Goal: Task Accomplishment & Management: Manage account settings

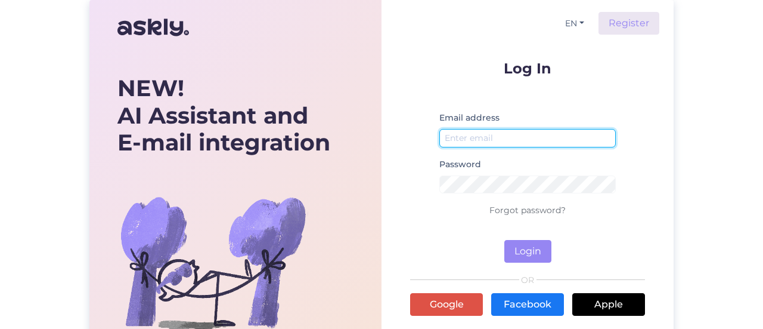
click at [545, 137] on input "email" at bounding box center [528, 138] width 177 height 18
type input "[EMAIL_ADDRESS][DOMAIN_NAME]"
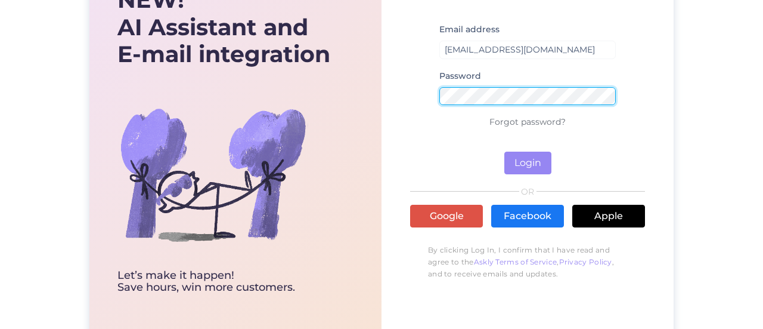
scroll to position [104, 0]
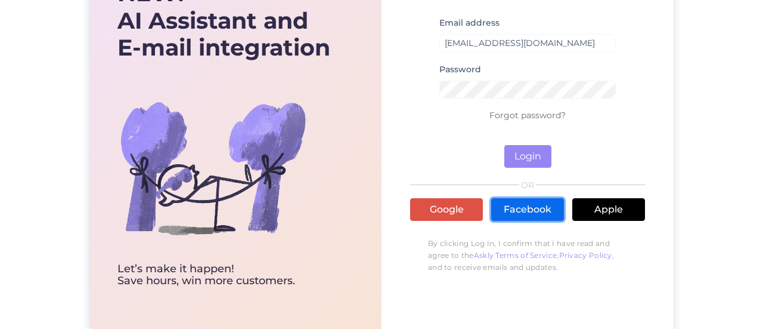
click at [503, 198] on link "Facebook" at bounding box center [527, 209] width 73 height 23
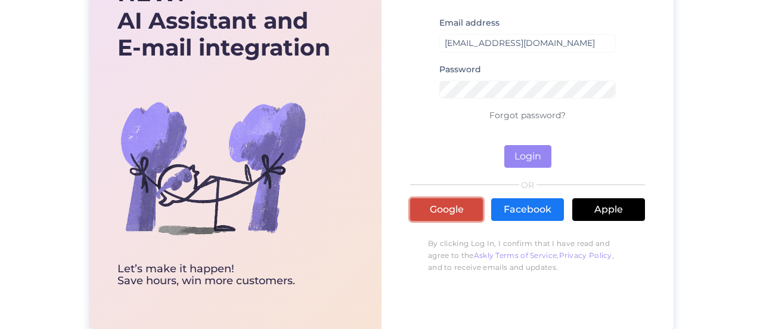
click at [462, 204] on link "Google" at bounding box center [446, 209] width 73 height 23
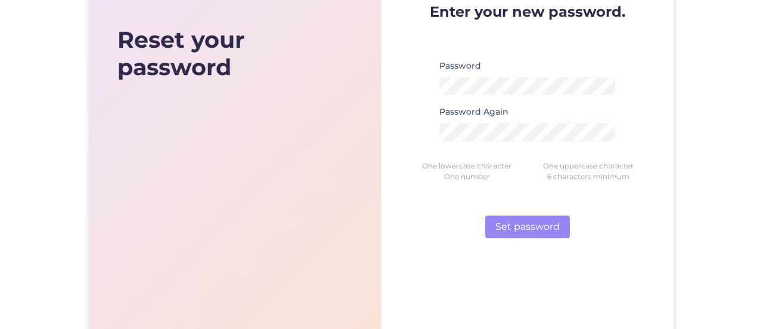
scroll to position [60, 0]
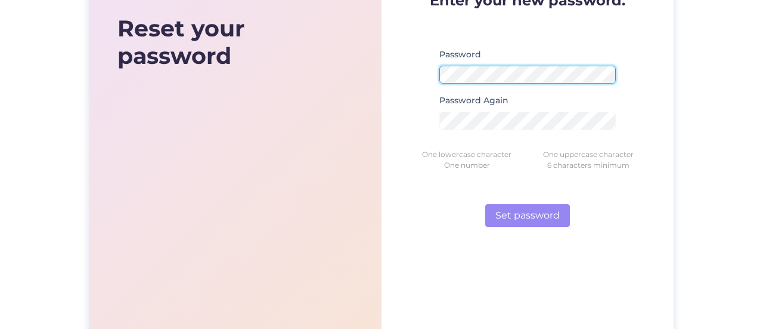
click at [30, 69] on div "Reset your password Sign-in Enter your new password. Password Password Again On…" at bounding box center [381, 151] width 763 height 423
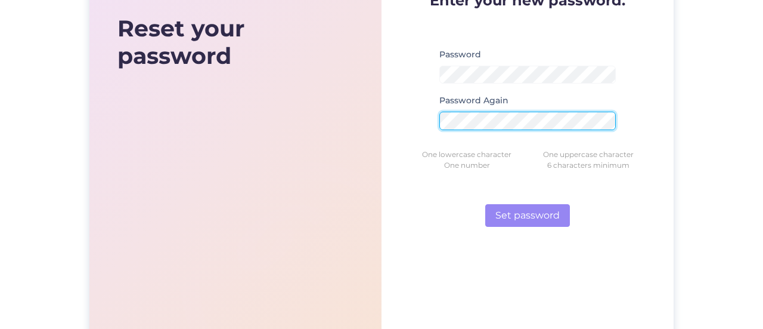
click at [486, 204] on button "Set password" at bounding box center [528, 215] width 85 height 23
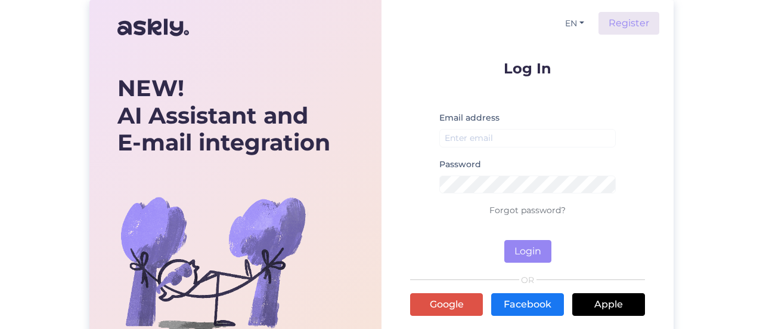
click at [537, 201] on small at bounding box center [528, 199] width 177 height 7
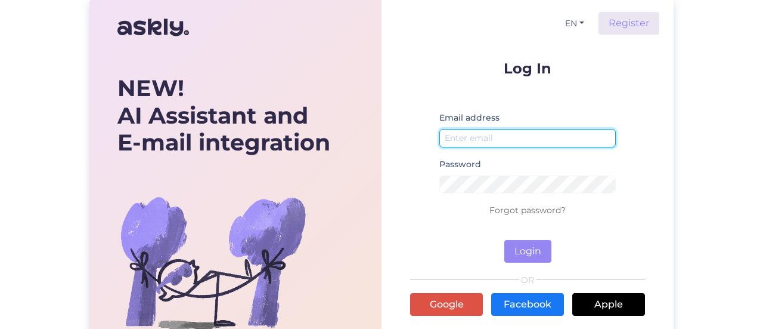
click at [543, 142] on input "email" at bounding box center [528, 138] width 177 height 18
type input "[EMAIL_ADDRESS][DOMAIN_NAME]"
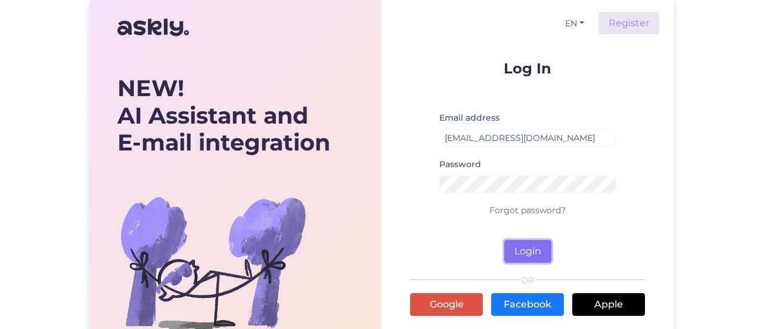
click at [532, 253] on button "Login" at bounding box center [528, 251] width 47 height 23
click at [521, 210] on link "Forgot password?" at bounding box center [528, 210] width 76 height 11
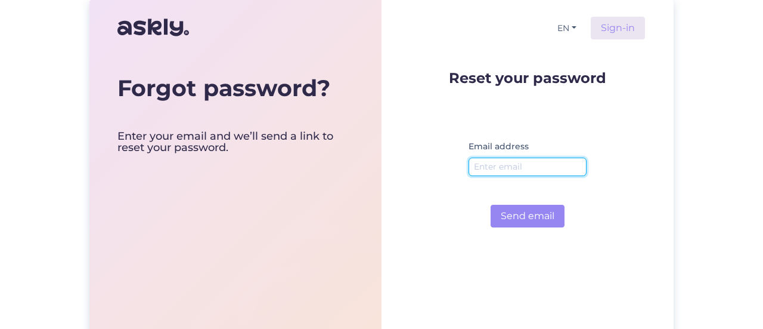
click at [534, 165] on input "email" at bounding box center [528, 166] width 118 height 18
type input "liispettai@gmail.com"
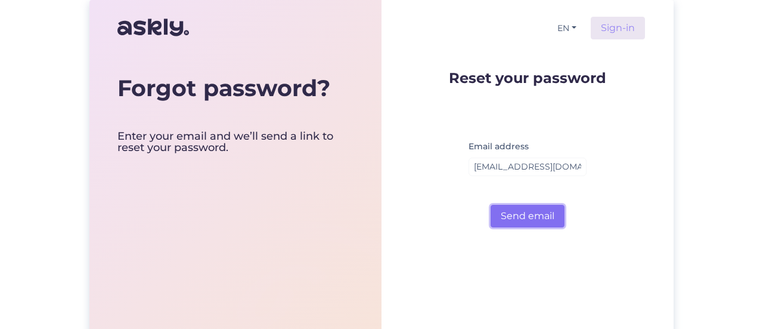
click at [518, 222] on button "Send email" at bounding box center [528, 216] width 74 height 23
click at [545, 213] on button "Send email" at bounding box center [528, 216] width 74 height 23
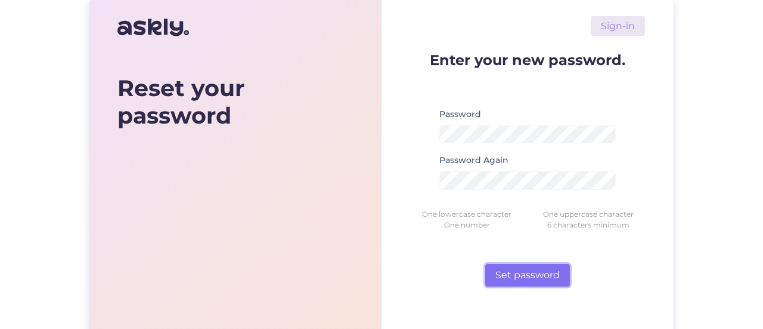
click at [523, 276] on button "Set password" at bounding box center [528, 275] width 85 height 23
click at [575, 190] on div "Password Again Password must match" at bounding box center [528, 176] width 177 height 46
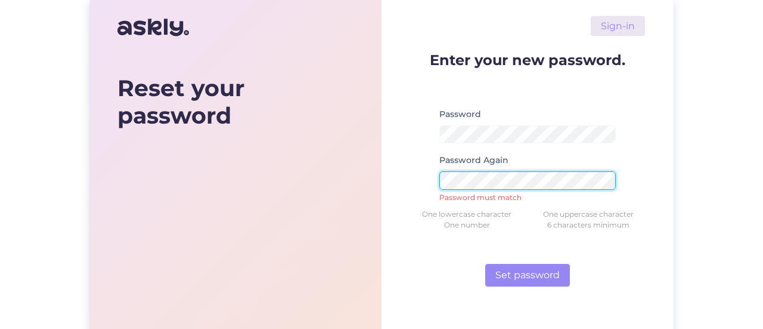
click at [213, 184] on div "Reset your password Sign-in Enter your new password. Password Password Again Pa…" at bounding box center [381, 211] width 585 height 423
click at [486, 264] on button "Set password" at bounding box center [528, 275] width 85 height 23
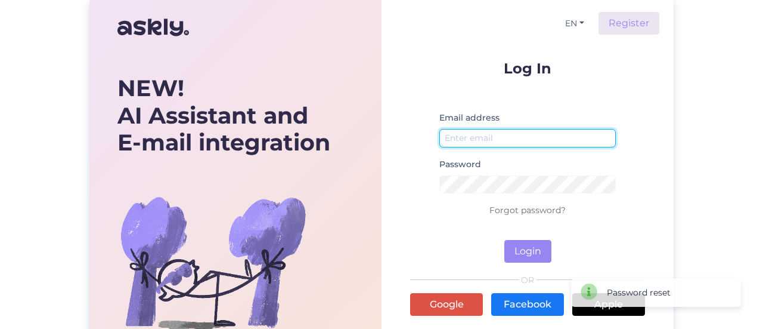
click at [475, 134] on input "email" at bounding box center [528, 138] width 177 height 18
type input "[EMAIL_ADDRESS][DOMAIN_NAME]"
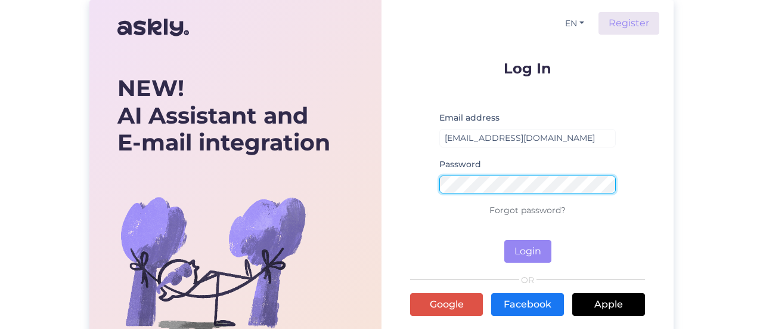
click at [180, 160] on div "NEW! AI Assistant and E-mail integration Let’s make it happen! Save hours, win …" at bounding box center [381, 211] width 585 height 423
click at [505, 240] on button "Login" at bounding box center [528, 251] width 47 height 23
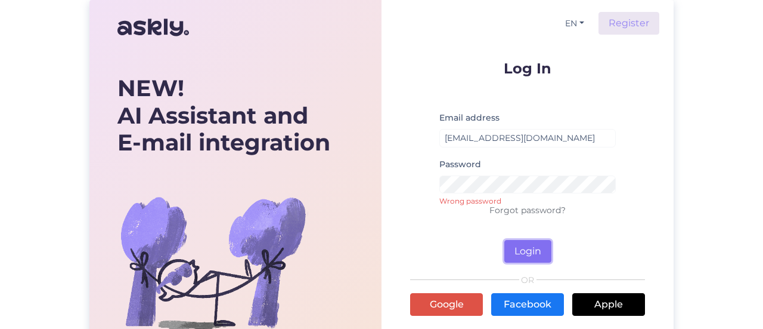
click at [518, 248] on button "Login" at bounding box center [528, 251] width 47 height 23
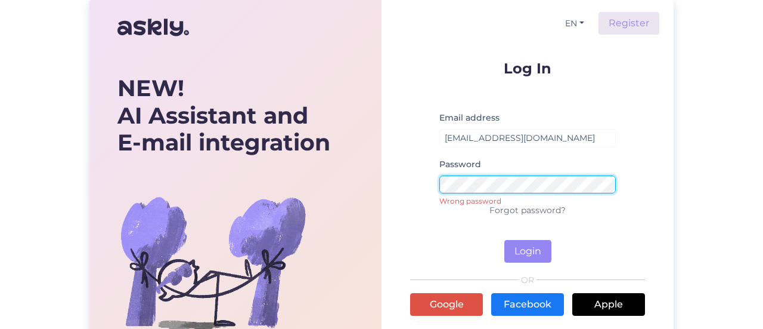
click at [347, 180] on div "NEW! AI Assistant and E-mail integration Let’s make it happen! Save hours, win …" at bounding box center [381, 211] width 585 height 423
click at [505, 240] on button "Login" at bounding box center [528, 251] width 47 height 23
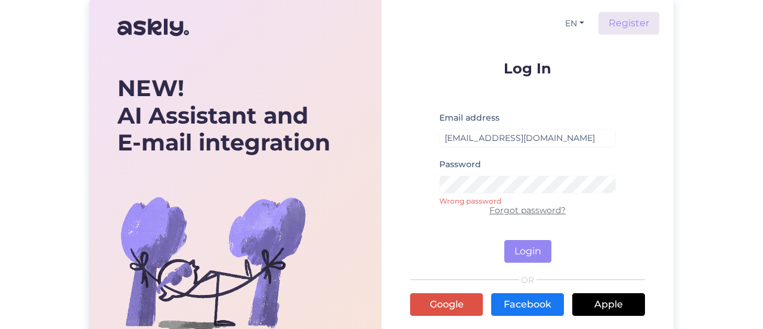
click at [543, 209] on link "Forgot password?" at bounding box center [528, 210] width 76 height 11
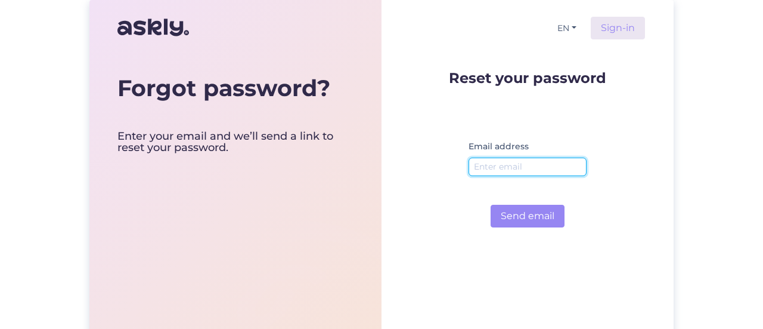
click at [537, 168] on input "email" at bounding box center [528, 166] width 118 height 18
type input "liispettai@gmail.com"
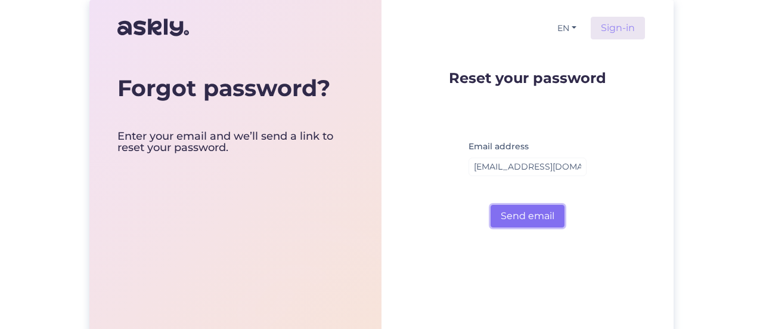
click at [514, 224] on button "Send email" at bounding box center [528, 216] width 74 height 23
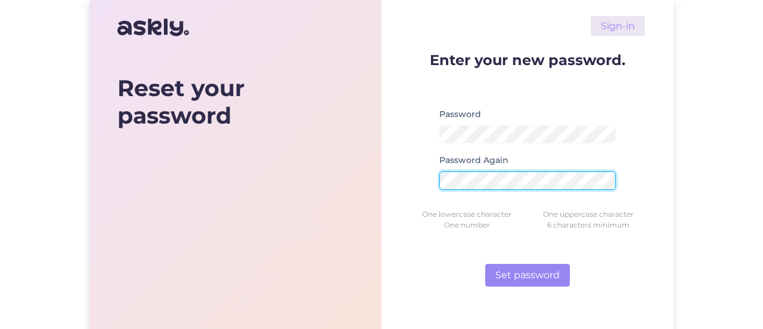
click at [486, 264] on button "Set password" at bounding box center [528, 275] width 85 height 23
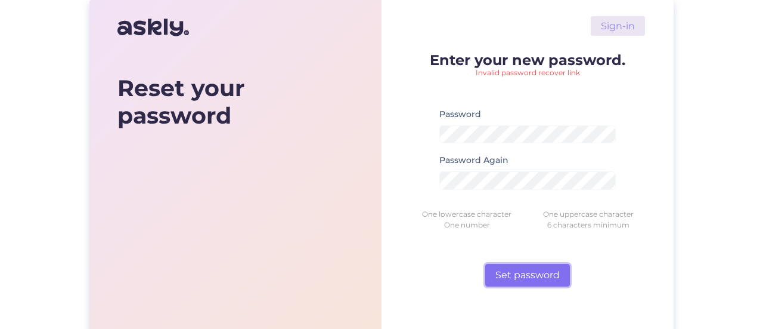
click at [529, 282] on button "Set password" at bounding box center [528, 275] width 85 height 23
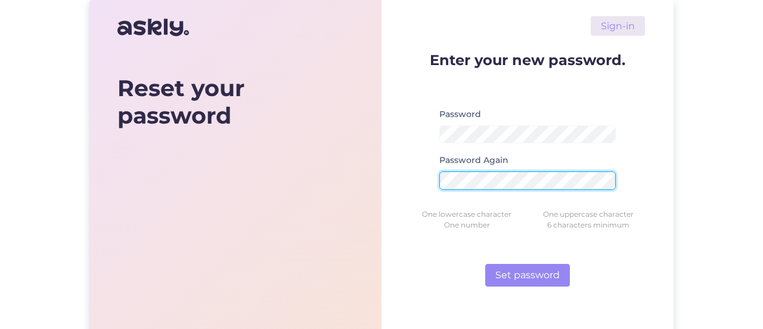
click at [486, 264] on button "Set password" at bounding box center [528, 275] width 85 height 23
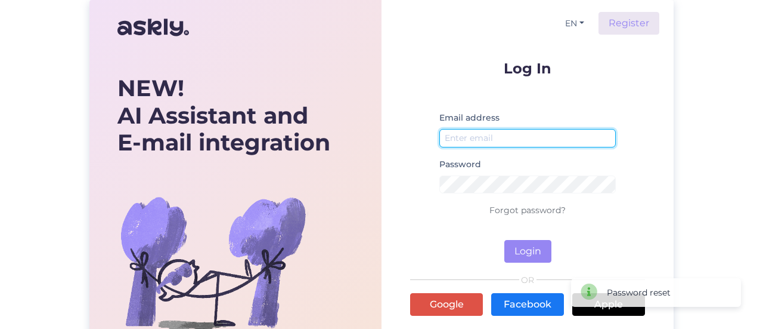
click at [555, 142] on input "email" at bounding box center [528, 138] width 177 height 18
type input "liis@ballzy.eu"
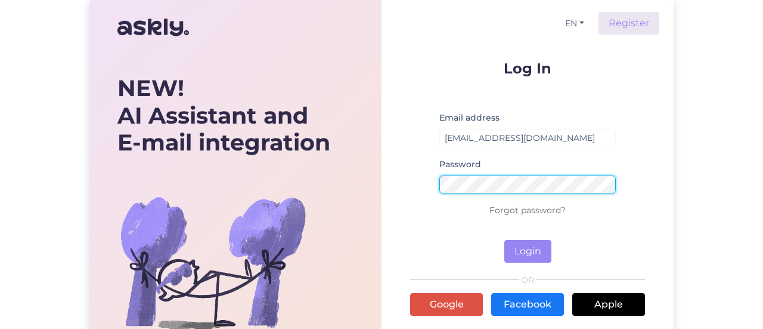
click at [505, 240] on button "Login" at bounding box center [528, 251] width 47 height 23
click at [341, 174] on div "NEW! AI Assistant and E-mail integration Let’s make it happen! Save hours, win …" at bounding box center [381, 211] width 585 height 423
click at [505, 240] on button "Login" at bounding box center [528, 251] width 47 height 23
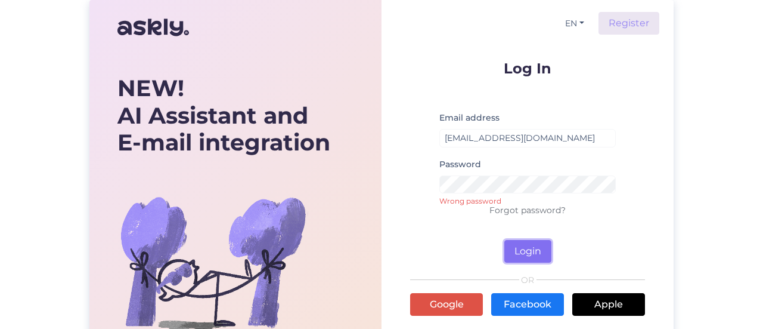
click at [530, 251] on button "Login" at bounding box center [528, 251] width 47 height 23
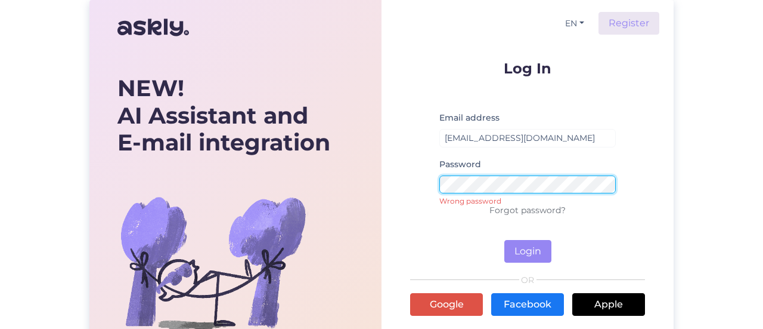
click at [273, 171] on div "NEW! AI Assistant and E-mail integration Let’s make it happen! Save hours, win …" at bounding box center [381, 211] width 585 height 423
click at [505, 240] on button "Login" at bounding box center [528, 251] width 47 height 23
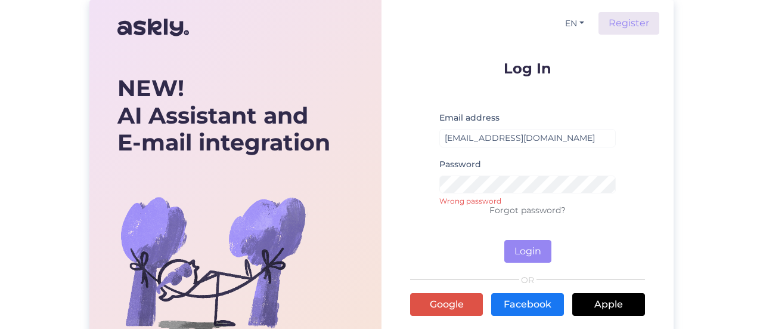
click at [543, 215] on p "Forgot password?" at bounding box center [527, 210] width 235 height 14
click at [542, 211] on link "Forgot password?" at bounding box center [528, 210] width 76 height 11
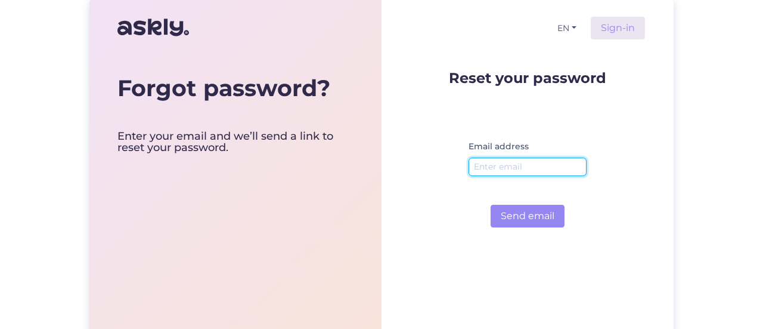
click at [535, 166] on input "email" at bounding box center [528, 166] width 118 height 18
type input "liis@ballzy.eu"
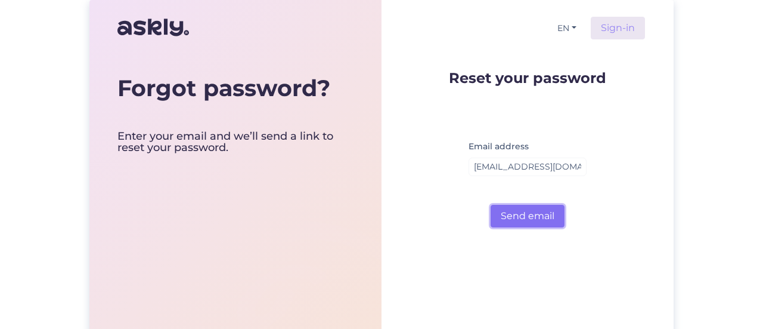
click at [508, 217] on button "Send email" at bounding box center [528, 216] width 74 height 23
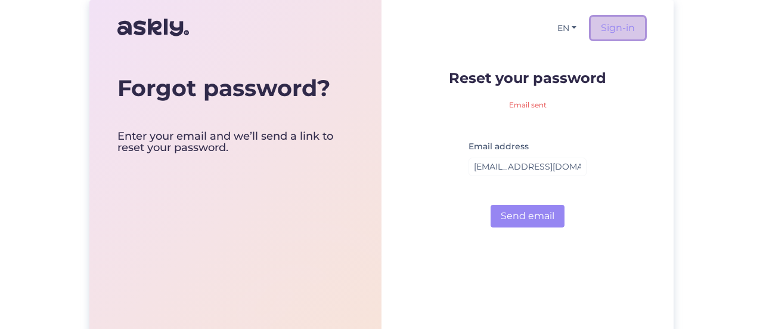
click at [610, 27] on link "Sign-in" at bounding box center [618, 28] width 54 height 23
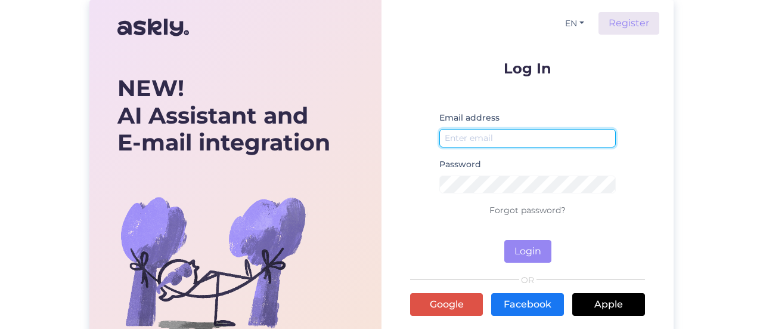
click at [476, 138] on input "email" at bounding box center [528, 138] width 177 height 18
type input "liis@ballzy.eu"
